Goal: Find specific page/section: Find specific page/section

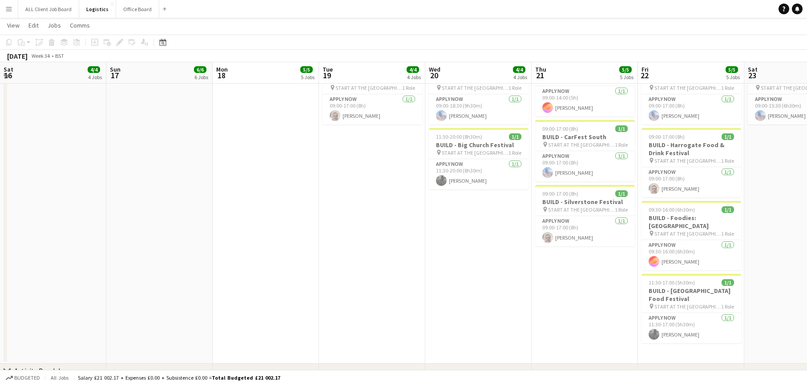
scroll to position [0, 276]
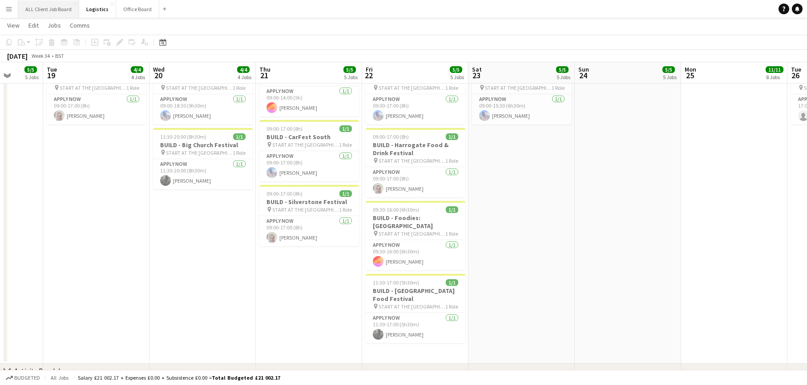
click at [55, 12] on button "ALL Client Job Board Close" at bounding box center [48, 8] width 61 height 17
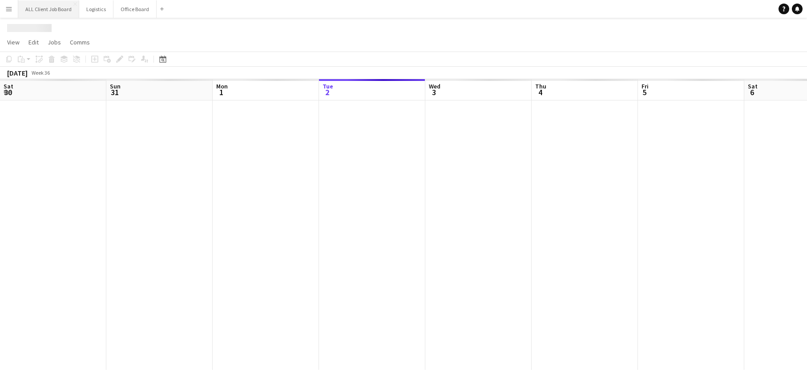
scroll to position [0, 213]
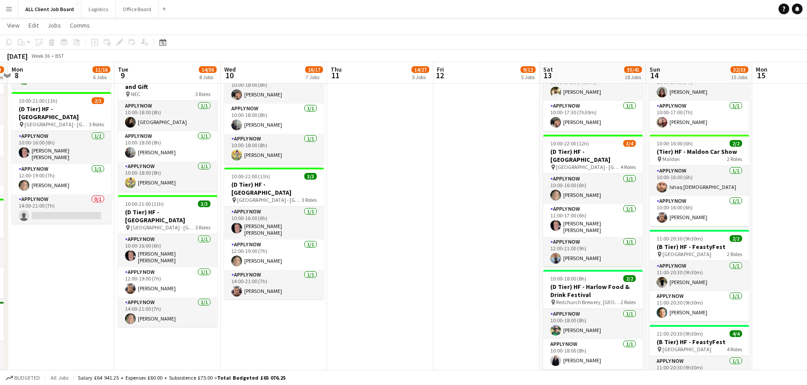
scroll to position [0, 316]
